Goal: Transaction & Acquisition: Purchase product/service

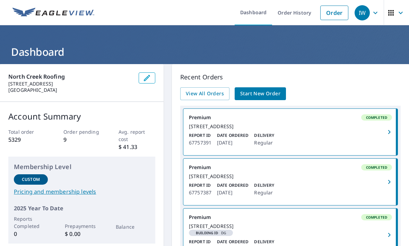
click at [263, 98] on link "Start New Order" at bounding box center [260, 93] width 51 height 13
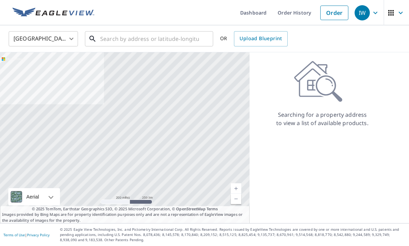
click at [125, 35] on input "text" at bounding box center [149, 38] width 99 height 19
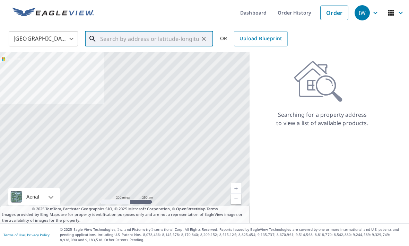
click at [110, 37] on input "text" at bounding box center [149, 38] width 99 height 19
paste input "[STREET_ADDRESS]"
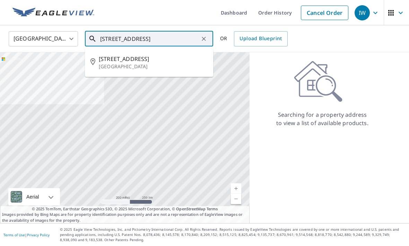
click at [116, 60] on span "[STREET_ADDRESS]" at bounding box center [153, 59] width 109 height 8
type input "[STREET_ADDRESS]"
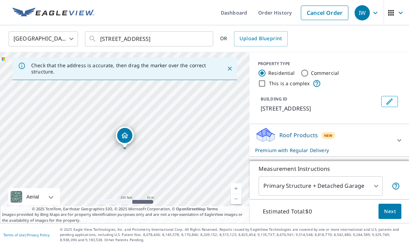
click at [398, 145] on icon at bounding box center [400, 140] width 8 height 8
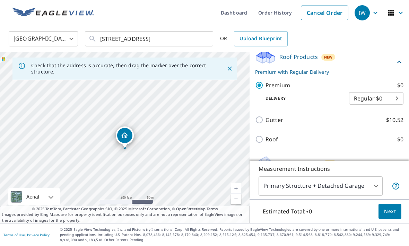
scroll to position [75, 0]
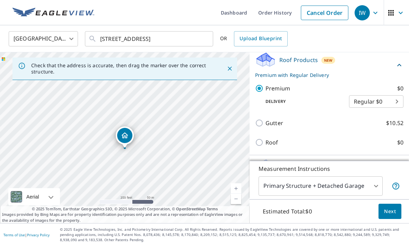
click at [389, 216] on span "Next" at bounding box center [390, 211] width 12 height 9
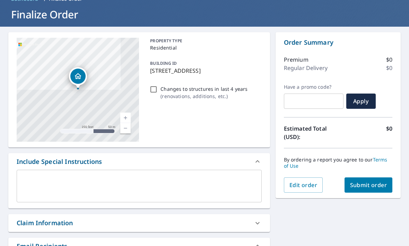
scroll to position [37, 0]
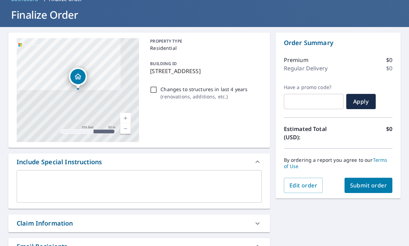
click at [382, 186] on span "Submit order" at bounding box center [368, 186] width 37 height 8
checkbox input "true"
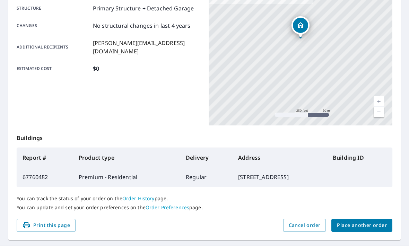
scroll to position [144, 0]
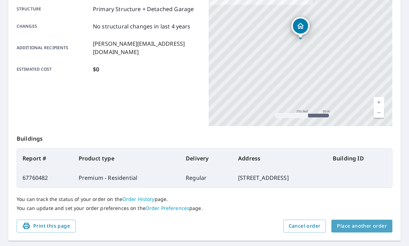
click at [374, 228] on span "Place another order" at bounding box center [362, 226] width 50 height 9
